Goal: Check status: Check status

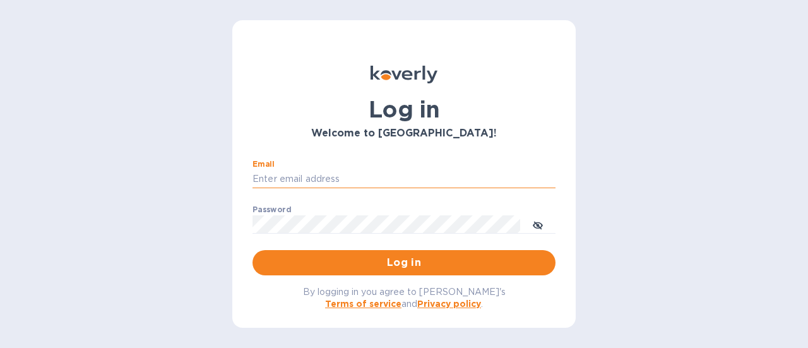
click at [357, 175] on input "Email" at bounding box center [403, 179] width 303 height 19
type input "rick@thevinbin.com"
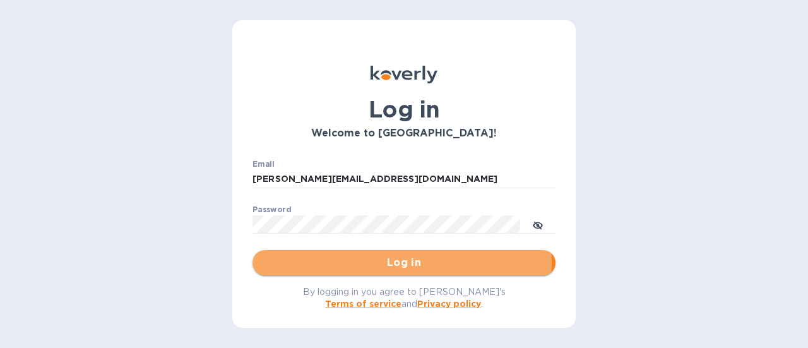
click at [396, 261] on span "Log in" at bounding box center [404, 262] width 283 height 15
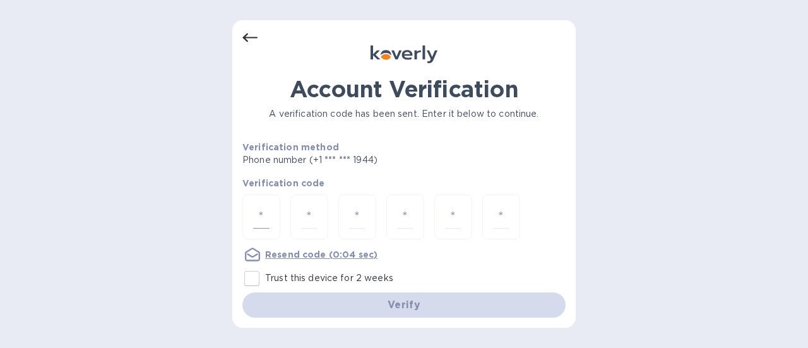
drag, startPoint x: 263, startPoint y: 217, endPoint x: 254, endPoint y: 208, distance: 12.9
click at [263, 218] on input "number" at bounding box center [261, 216] width 16 height 23
type input "1"
type input "4"
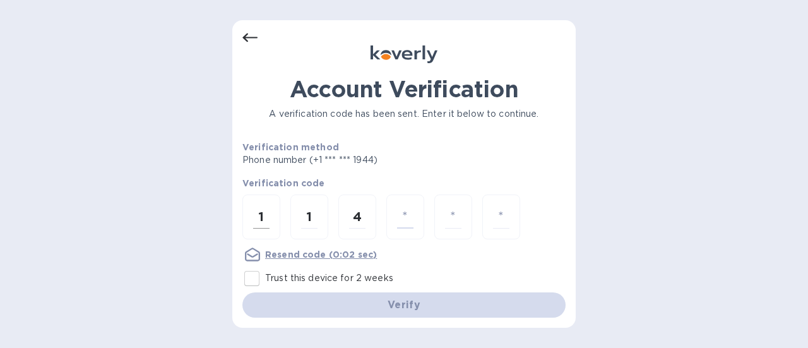
type input "4"
type input "3"
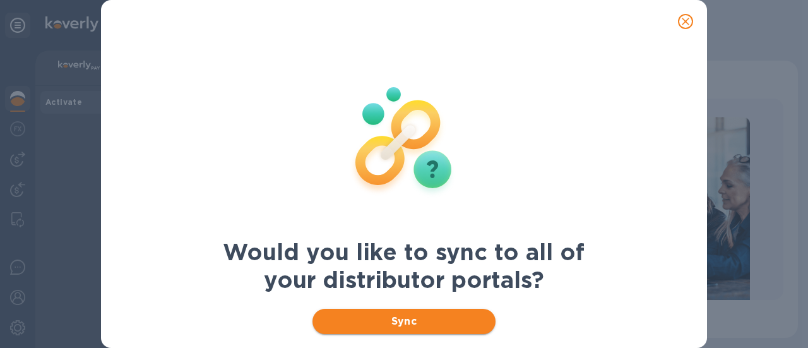
scroll to position [53, 0]
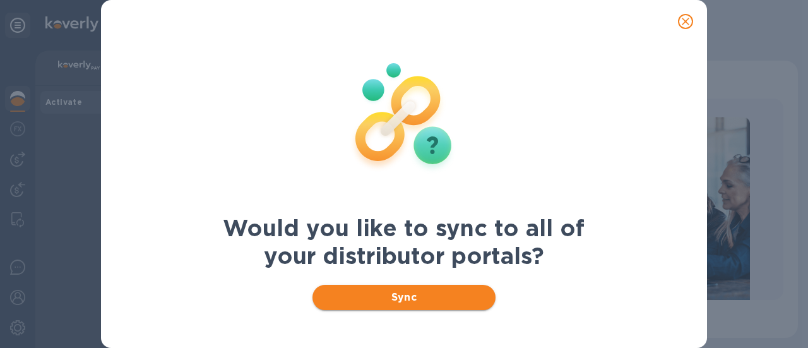
click at [451, 299] on span "Sync" at bounding box center [403, 297] width 163 height 15
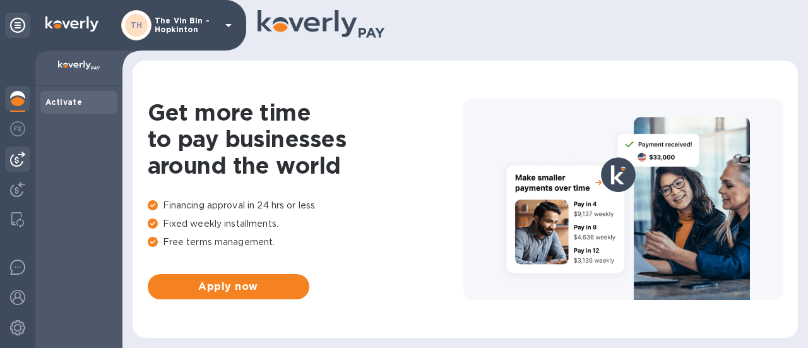
click at [18, 158] on img at bounding box center [17, 158] width 15 height 15
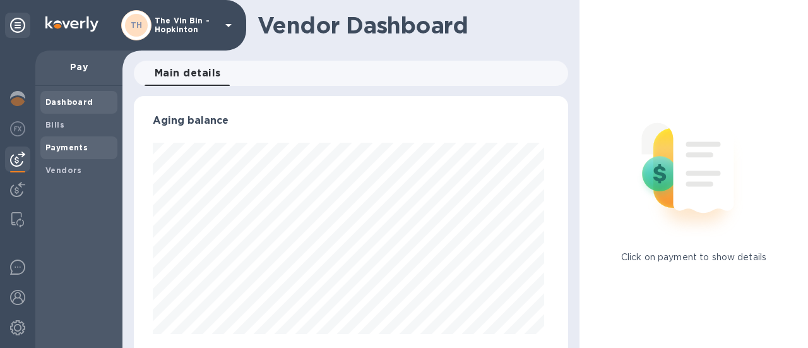
scroll to position [273, 429]
click at [76, 152] on span "Payments" at bounding box center [66, 147] width 42 height 13
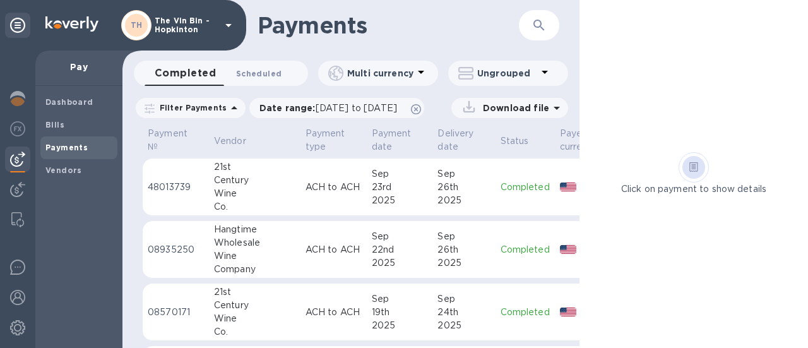
click at [255, 75] on span "Scheduled 0" at bounding box center [258, 73] width 45 height 13
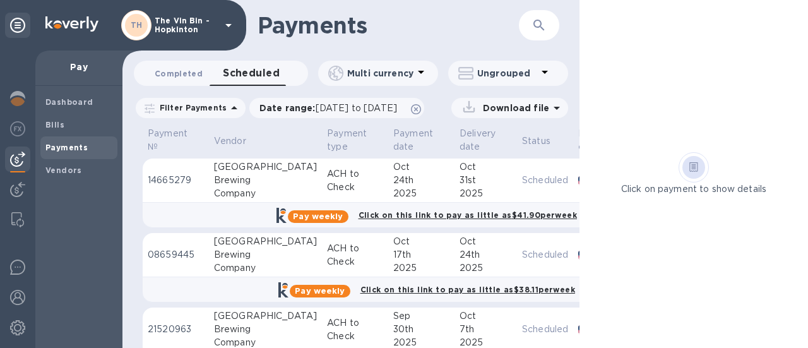
click at [180, 69] on span "Completed 0" at bounding box center [179, 73] width 48 height 13
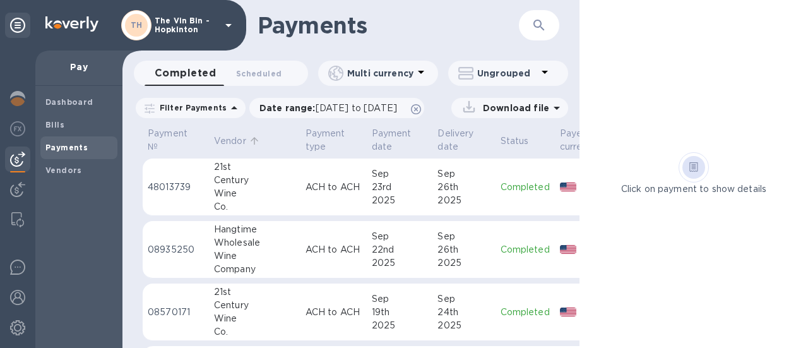
click at [230, 139] on p "Vendor" at bounding box center [230, 140] width 32 height 13
click at [228, 26] on icon at bounding box center [228, 25] width 6 height 3
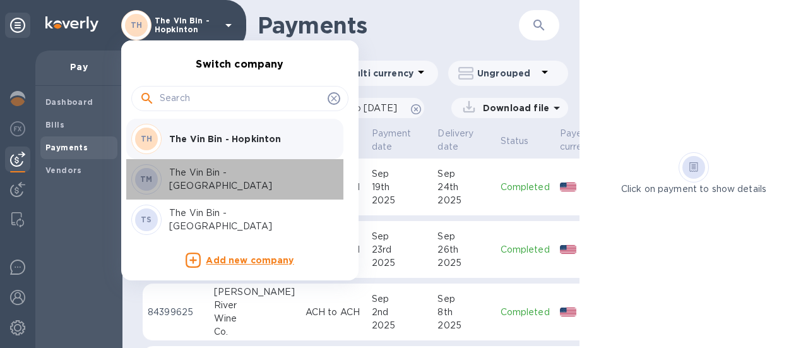
click at [233, 179] on p "The Vin Bin - [GEOGRAPHIC_DATA]" at bounding box center [248, 179] width 159 height 27
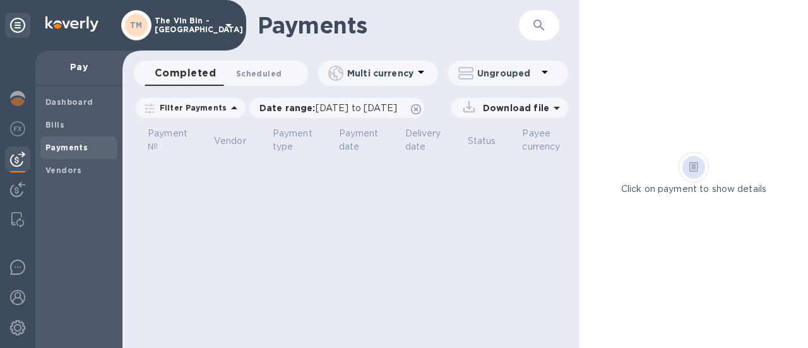
click at [254, 72] on span "Scheduled 0" at bounding box center [258, 73] width 45 height 13
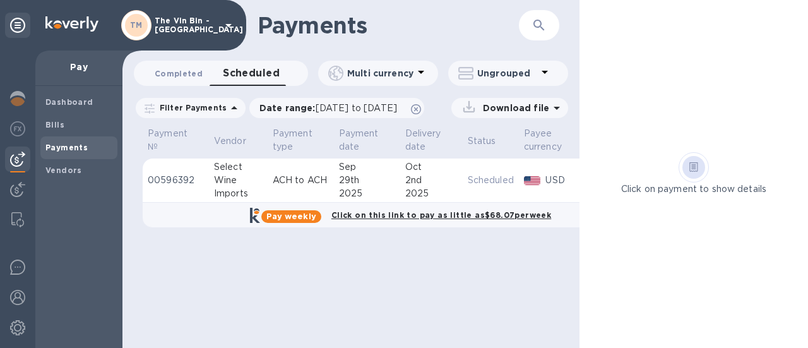
click at [167, 71] on span "Completed 0" at bounding box center [179, 73] width 48 height 13
